Goal: Transaction & Acquisition: Purchase product/service

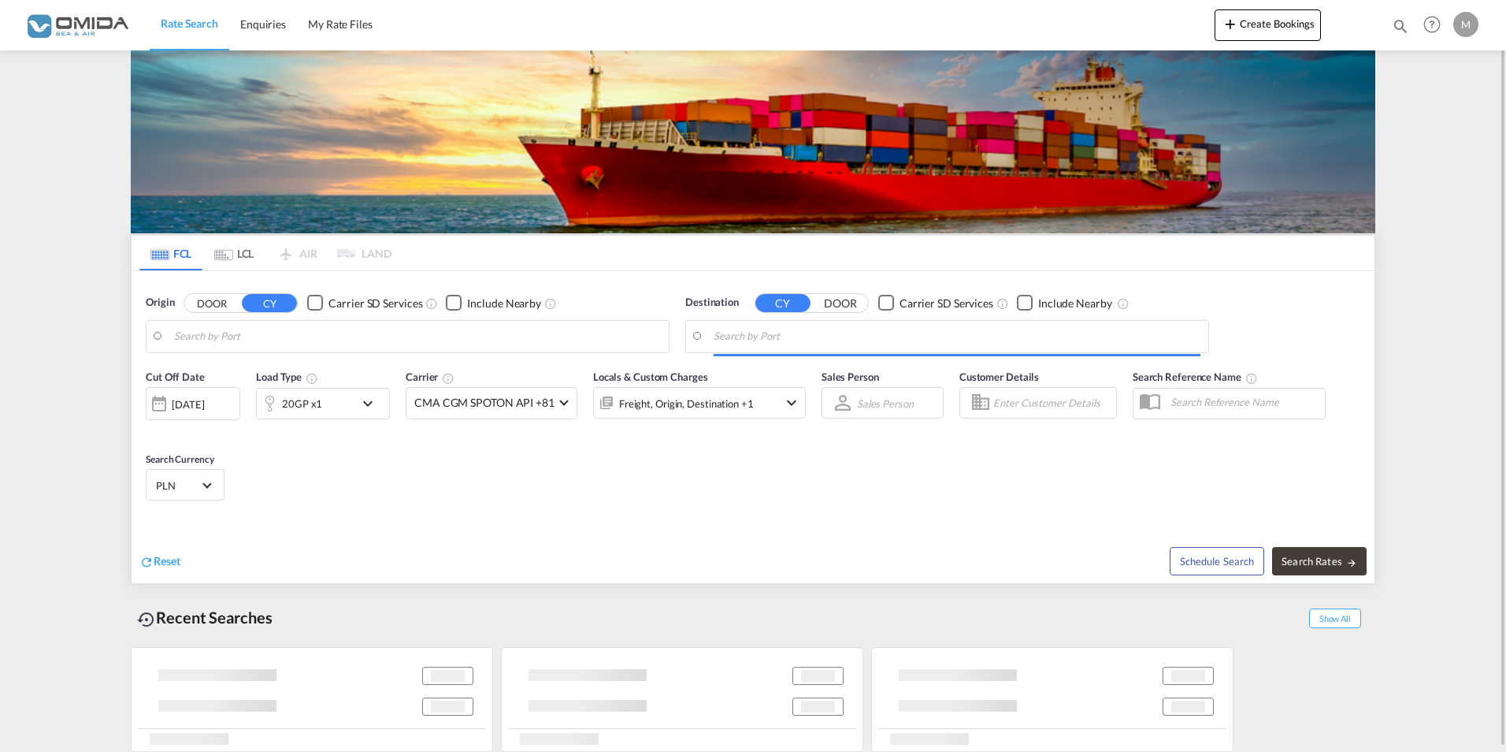
type input "Gdansk, PLGDN"
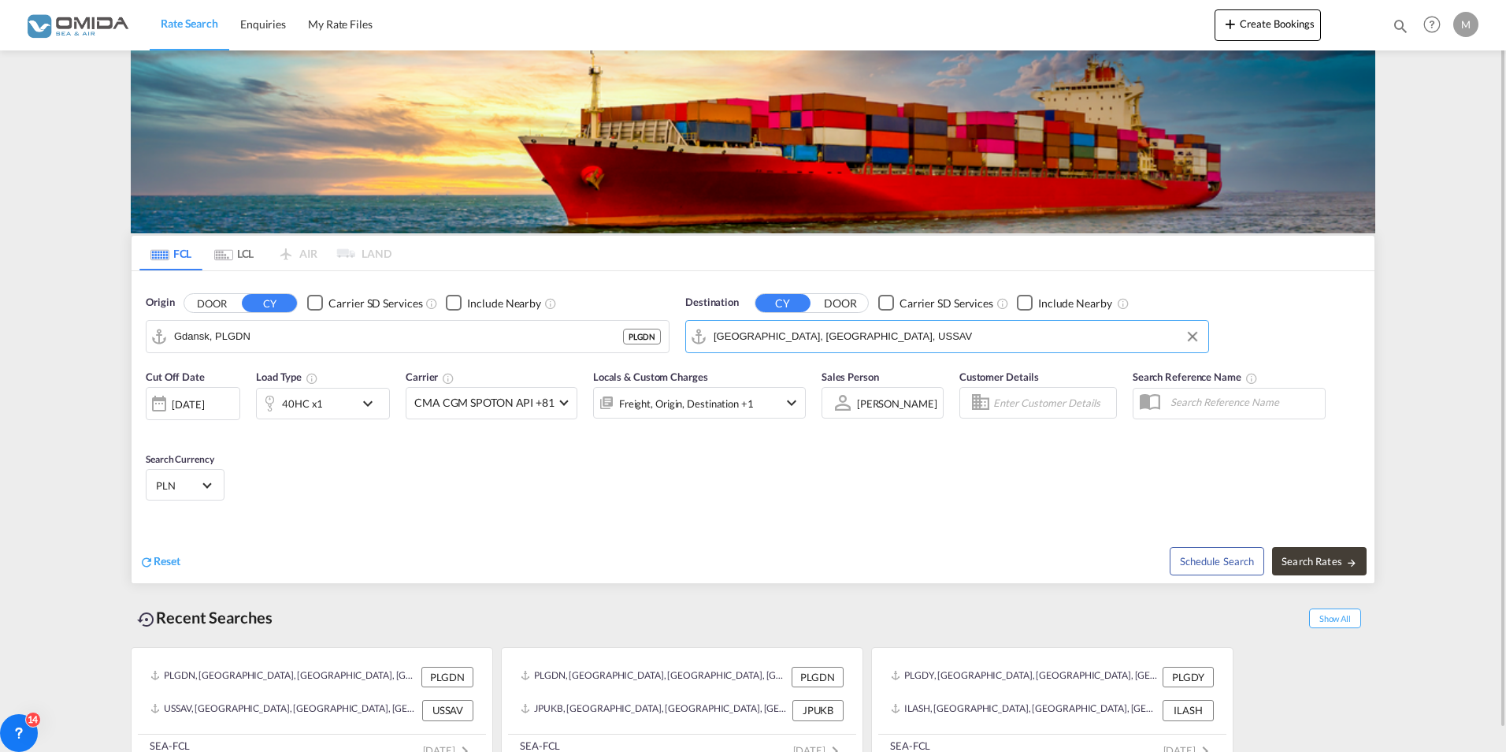
drag, startPoint x: 886, startPoint y: 341, endPoint x: 867, endPoint y: 346, distance: 19.5
click at [868, 347] on input "[GEOGRAPHIC_DATA], [GEOGRAPHIC_DATA], USSAV" at bounding box center [957, 337] width 487 height 24
type input "S"
click at [834, 374] on div "[GEOGRAPHIC_DATA] s, [GEOGRAPHIC_DATA] [GEOGRAPHIC_DATA] USPEF" at bounding box center [835, 384] width 299 height 57
type input "[GEOGRAPHIC_DATA], [GEOGRAPHIC_DATA], USPEF"
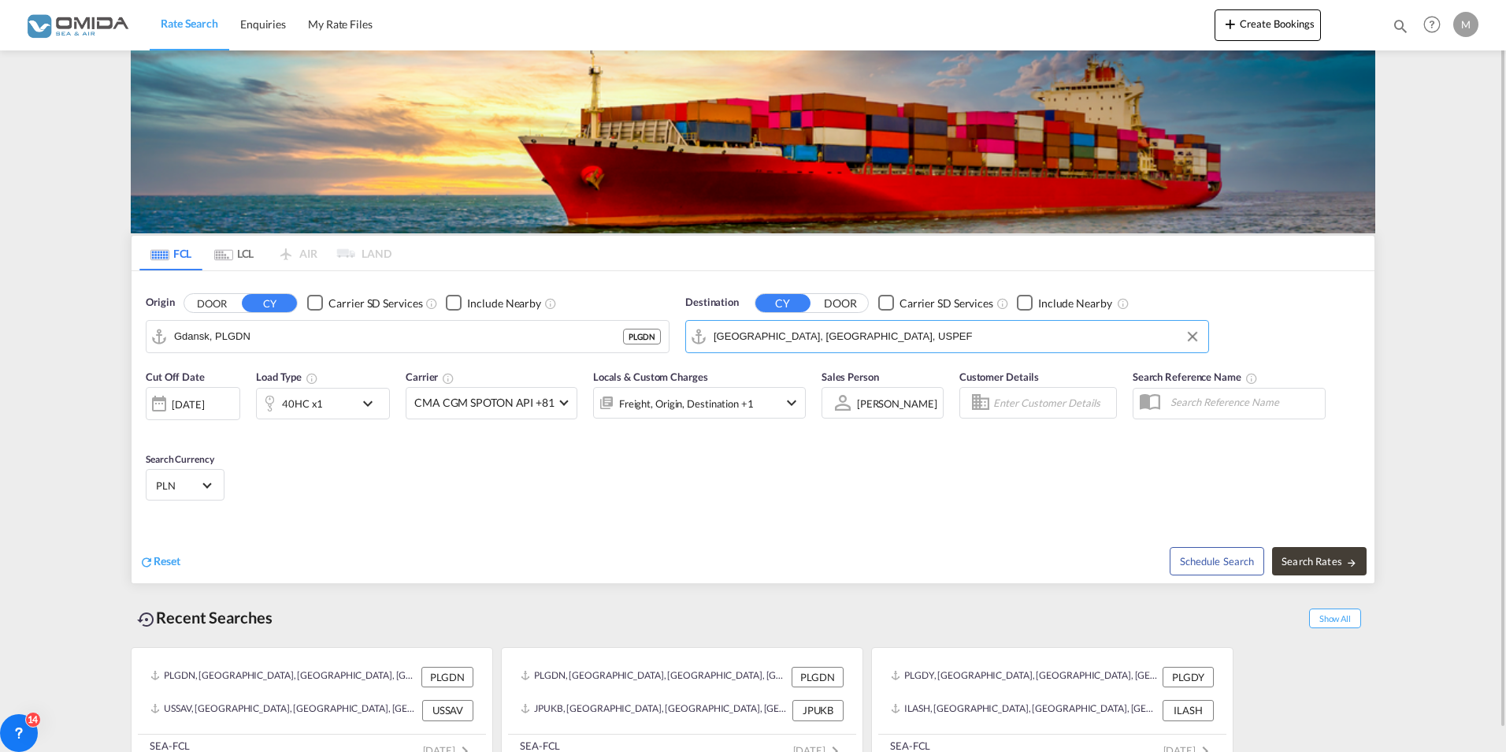
click at [370, 404] on md-icon "icon-chevron-down" at bounding box center [371, 403] width 27 height 19
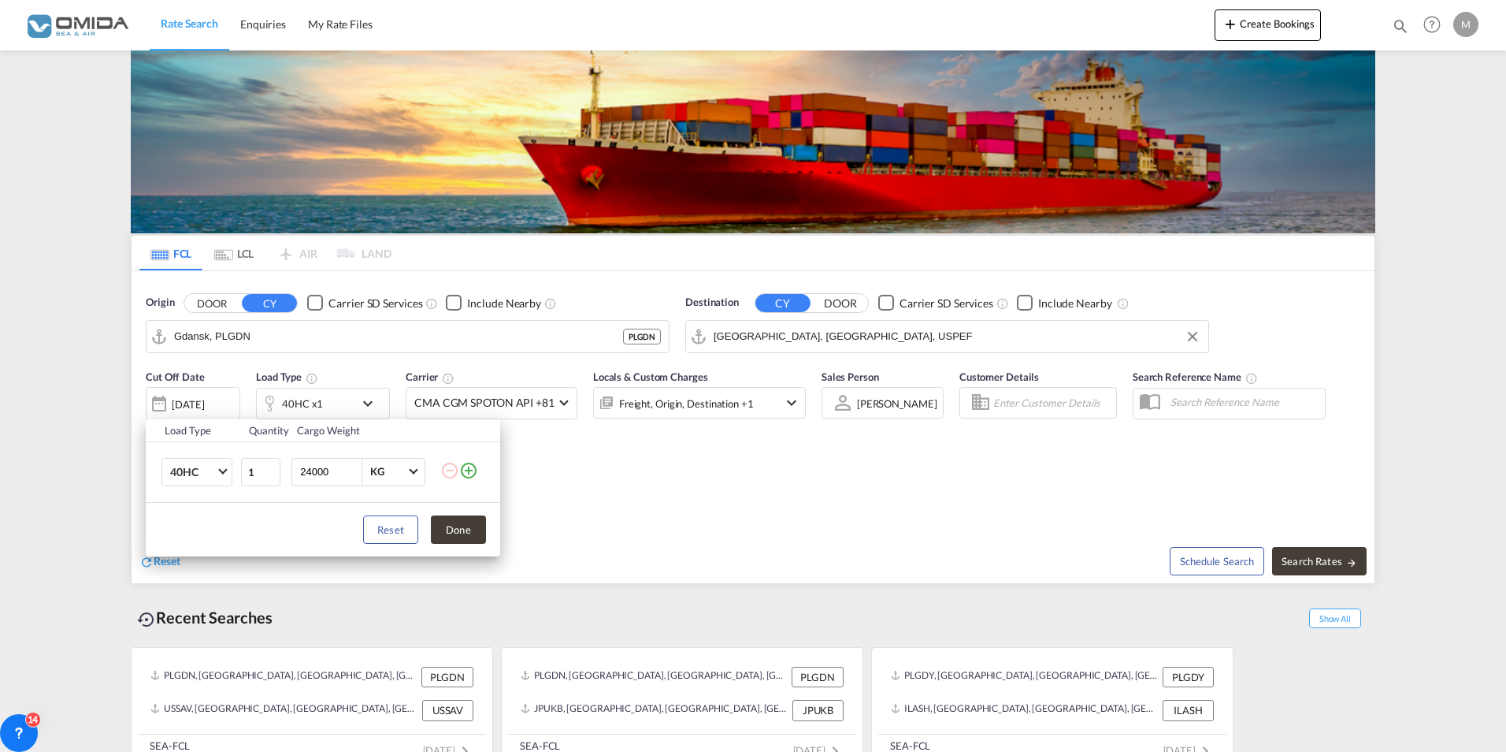
click at [470, 471] on md-icon "icon-plus-circle-outline" at bounding box center [468, 470] width 19 height 19
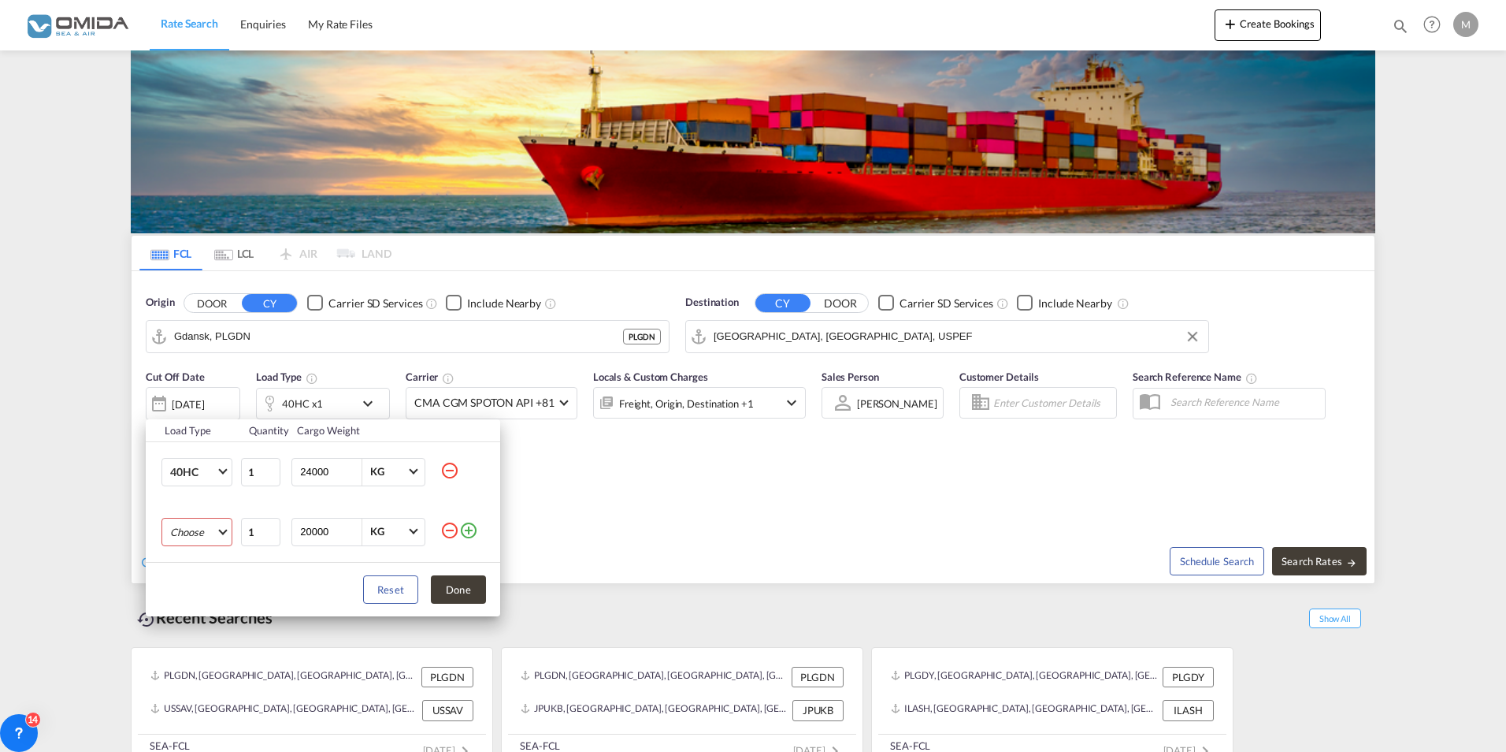
click at [217, 533] on md-select "Choose 20GP 40GP 40HC 45HC 20RE 40RE 40HR 20OT 40OT 20FR 40FR 40NR 20NR 45S 20T…" at bounding box center [197, 532] width 71 height 28
click at [194, 536] on div "20GP" at bounding box center [183, 532] width 27 height 14
click at [470, 584] on button "Done" at bounding box center [458, 589] width 55 height 28
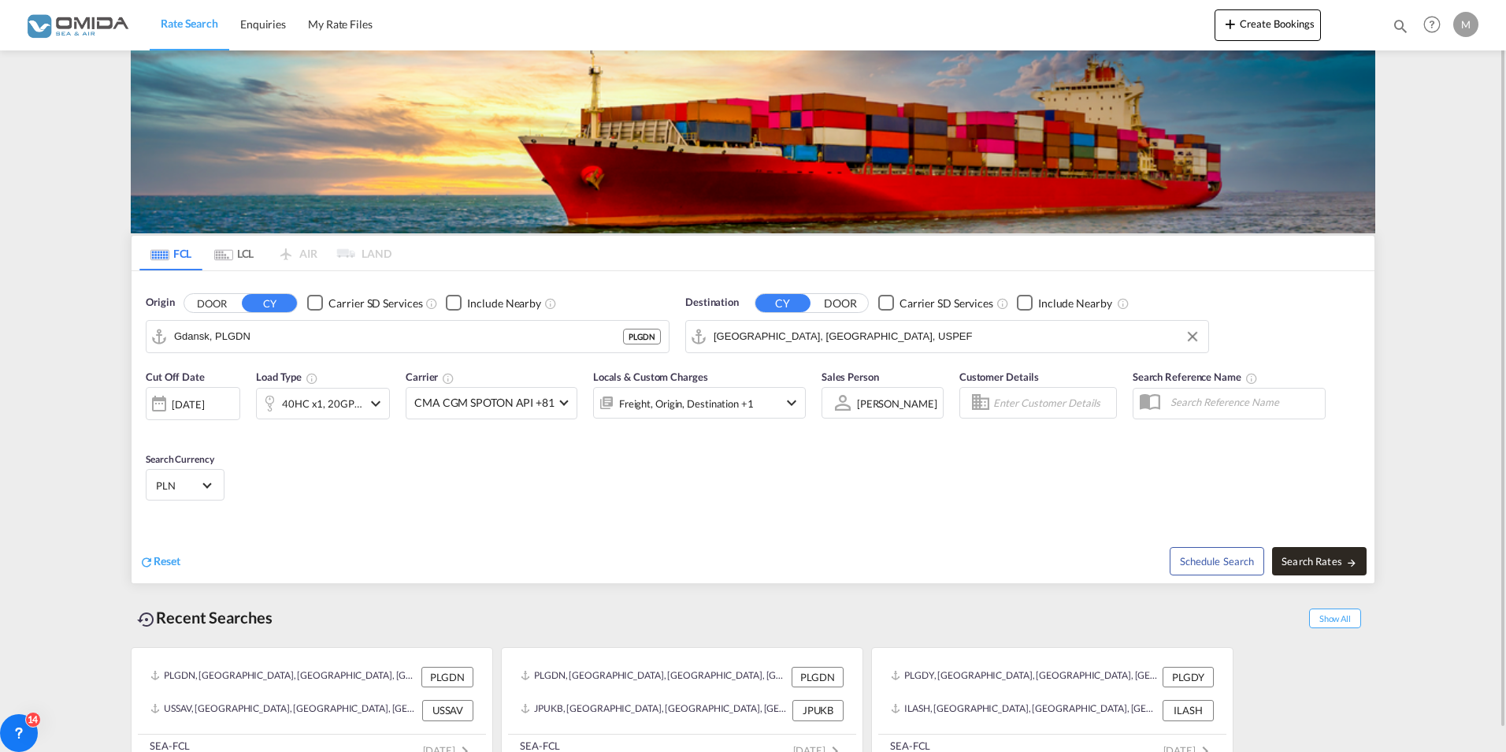
click at [1321, 565] on span "Search Rates" at bounding box center [1320, 561] width 76 height 13
type input "PLGDN to USPEF / [DATE]"
